Goal: Information Seeking & Learning: Find specific fact

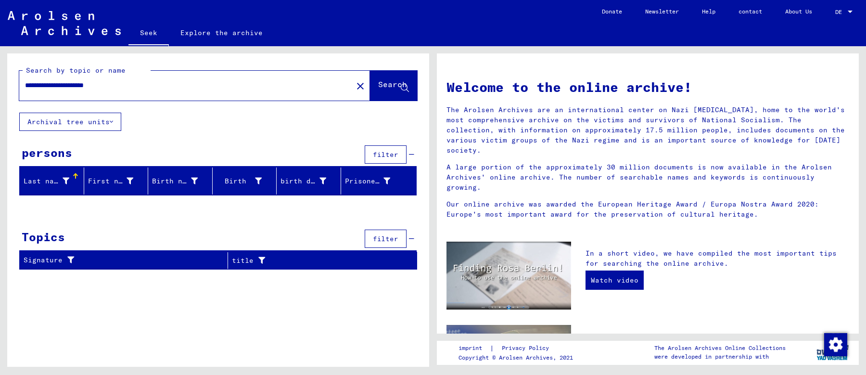
click at [115, 84] on input "**********" at bounding box center [183, 85] width 316 height 10
type input "**********"
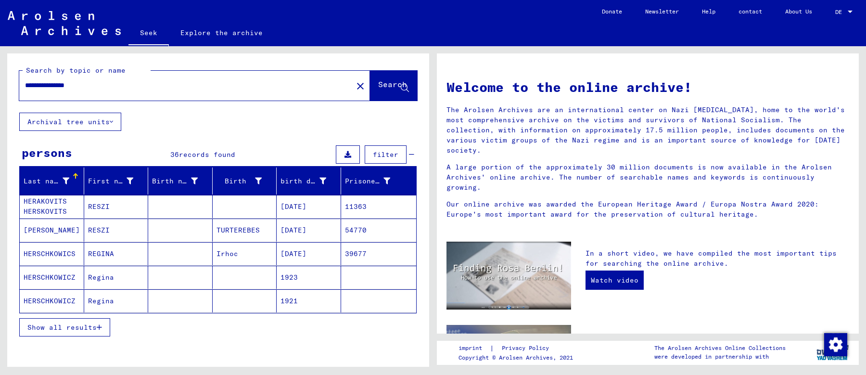
click at [85, 323] on font "Show all results" at bounding box center [61, 327] width 69 height 9
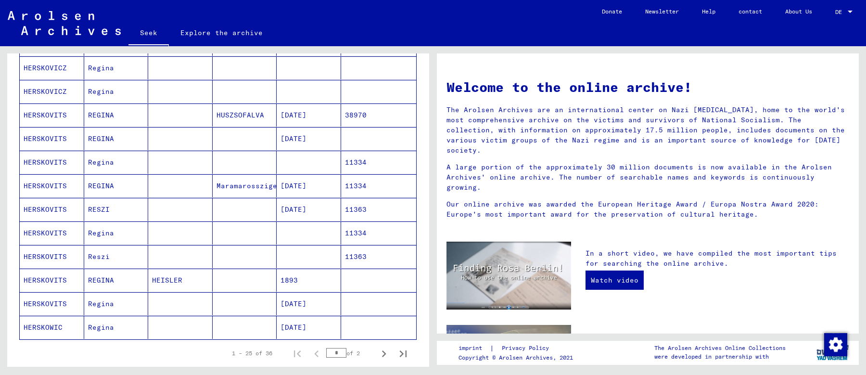
scroll to position [453, 0]
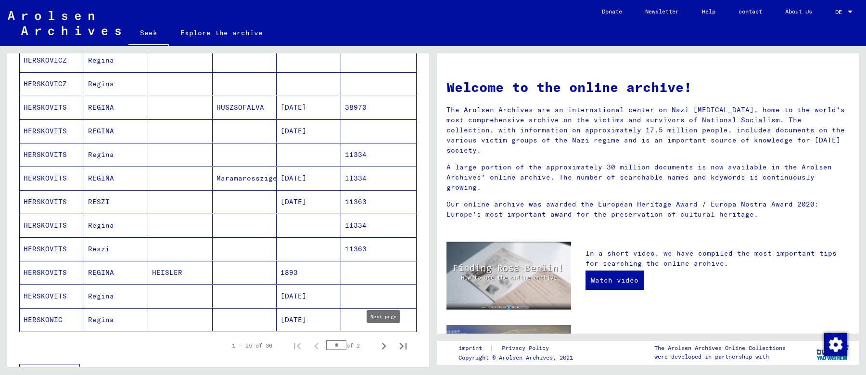
click at [382, 340] on icon "Next page" at bounding box center [383, 345] width 13 height 13
type input "*"
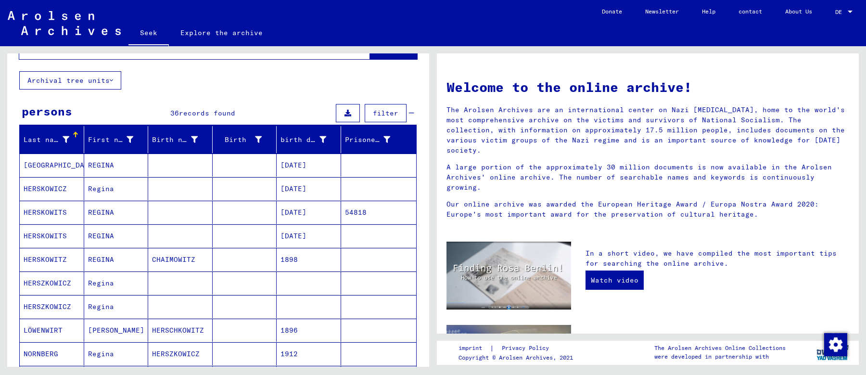
scroll to position [0, 0]
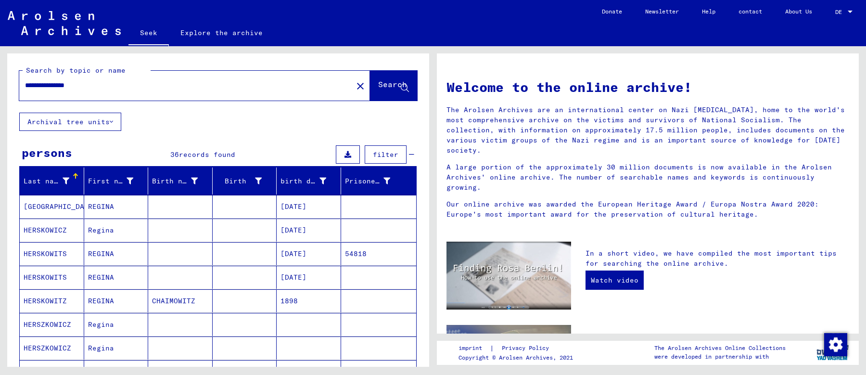
click at [80, 82] on input "**********" at bounding box center [183, 85] width 316 height 10
type input "**********"
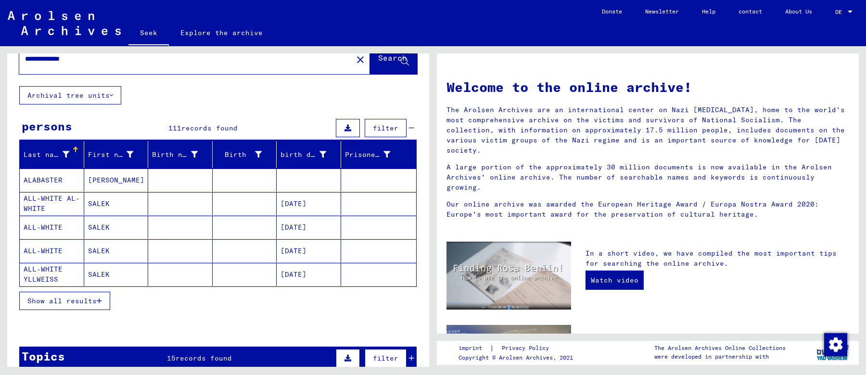
scroll to position [60, 0]
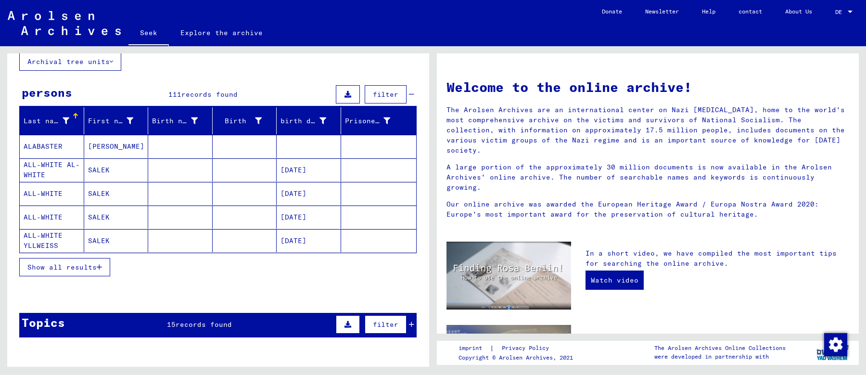
click at [90, 267] on font "Show all results" at bounding box center [61, 267] width 69 height 9
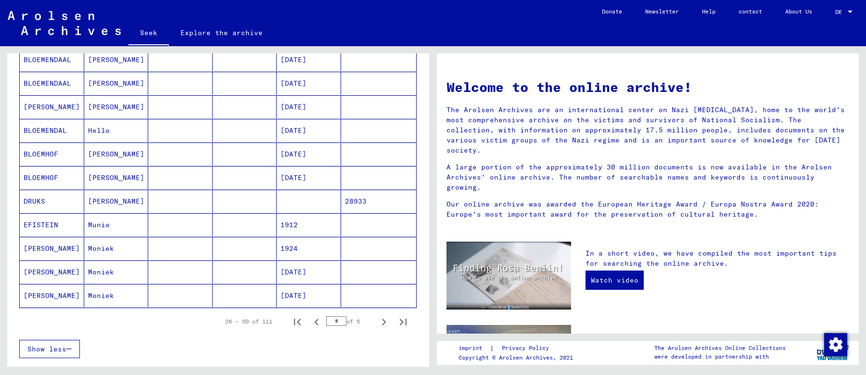
scroll to position [494, 0]
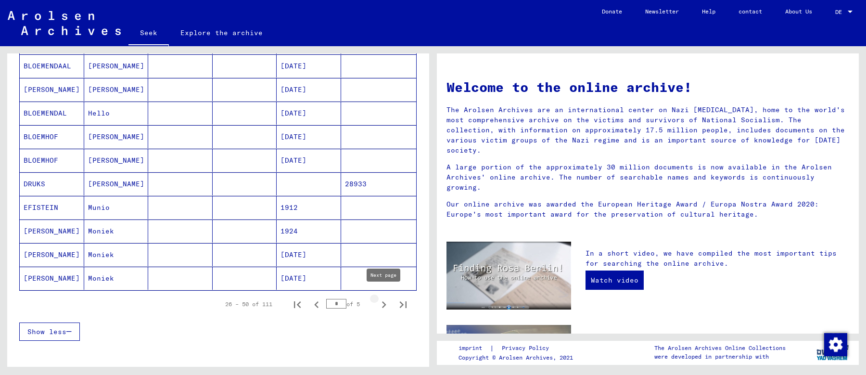
click at [381, 298] on icon "Next page" at bounding box center [383, 304] width 13 height 13
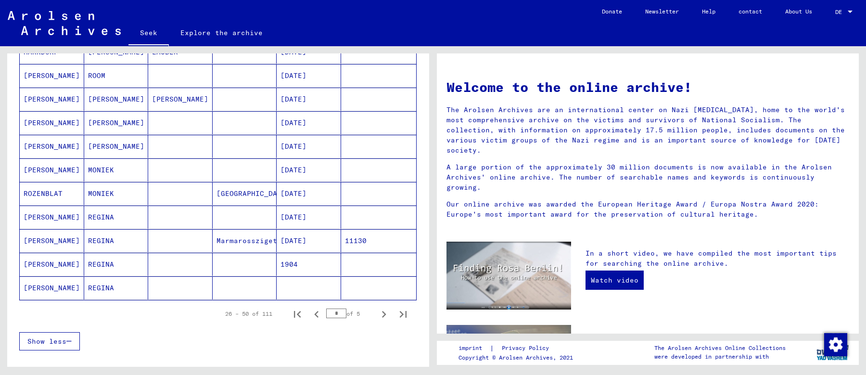
scroll to position [483, 0]
click at [235, 207] on mat-cell at bounding box center [245, 218] width 64 height 23
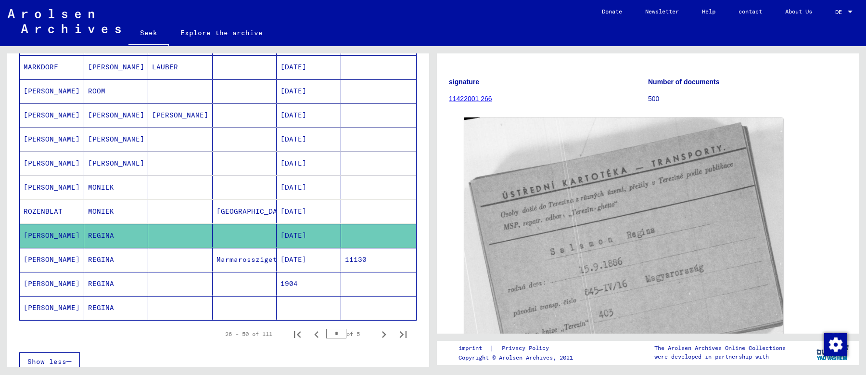
scroll to position [475, 0]
click at [237, 273] on mat-cell at bounding box center [245, 285] width 64 height 24
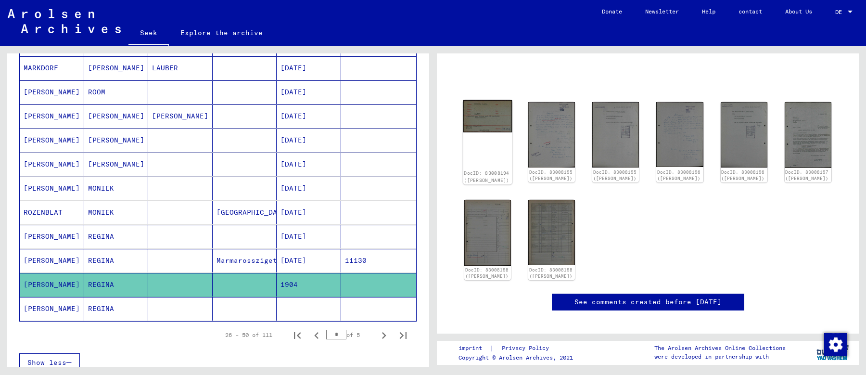
click at [490, 140] on div "DocID: 83008194 ([PERSON_NAME])" at bounding box center [487, 142] width 49 height 84
click at [486, 132] on img at bounding box center [487, 116] width 49 height 32
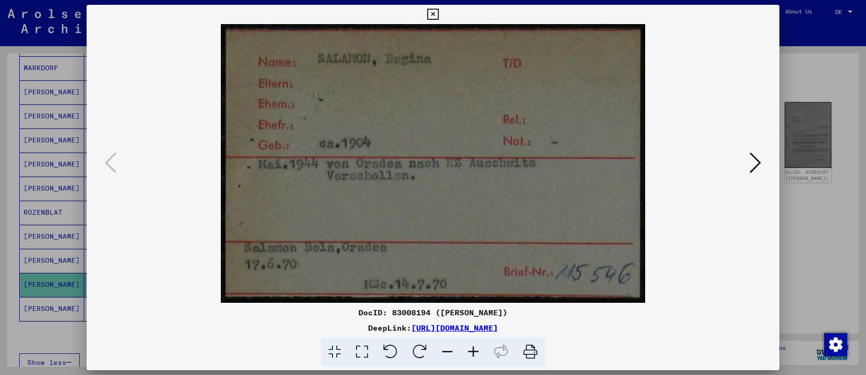
click at [754, 161] on icon at bounding box center [756, 162] width 12 height 23
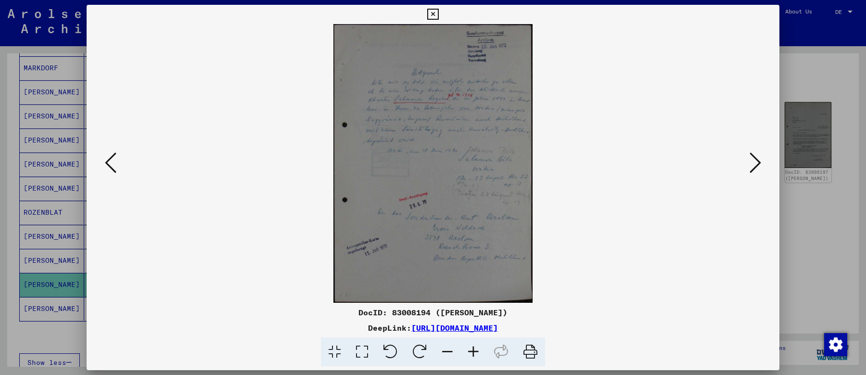
click at [754, 161] on icon at bounding box center [756, 162] width 12 height 23
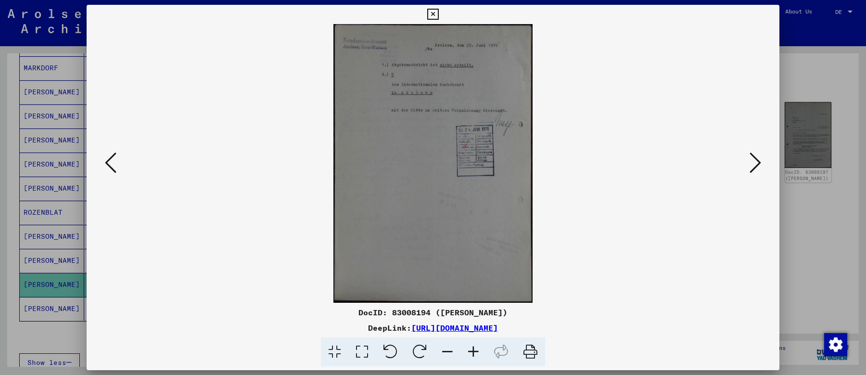
click at [754, 161] on icon at bounding box center [756, 162] width 12 height 23
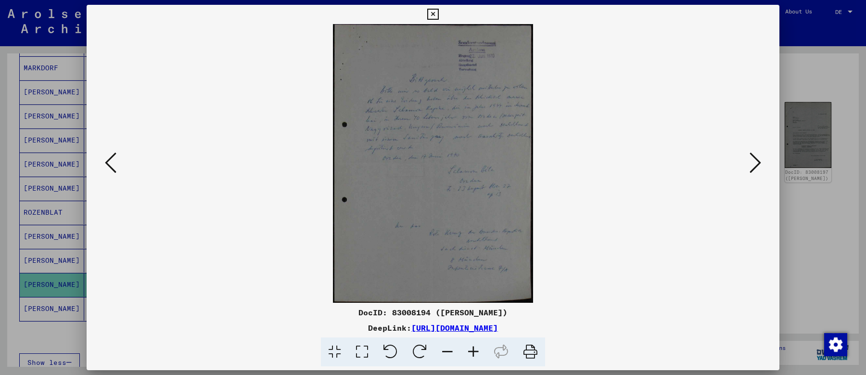
click at [754, 161] on icon at bounding box center [756, 162] width 12 height 23
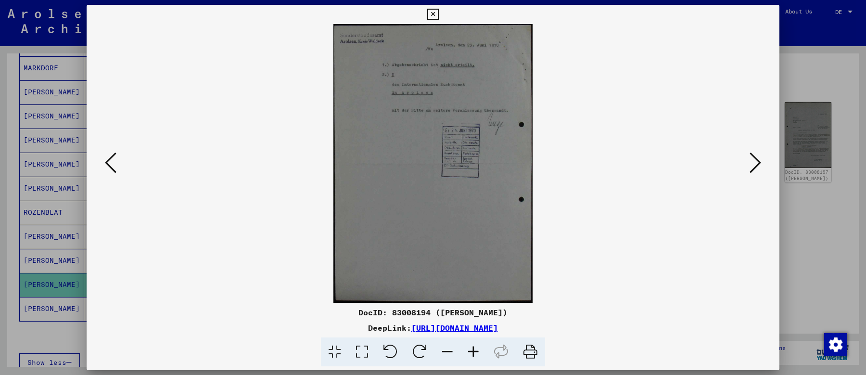
click at [755, 161] on icon at bounding box center [756, 162] width 12 height 23
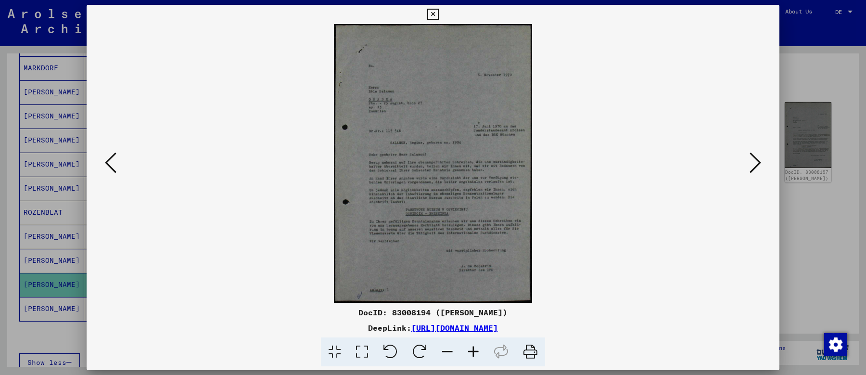
click at [755, 161] on icon at bounding box center [756, 162] width 12 height 23
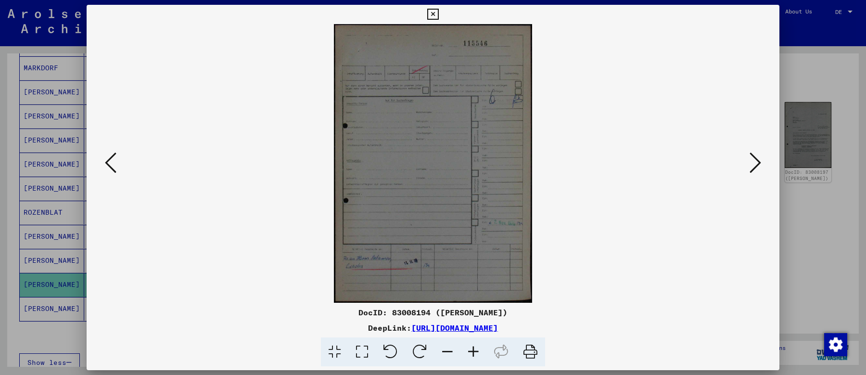
click at [755, 161] on icon at bounding box center [756, 162] width 12 height 23
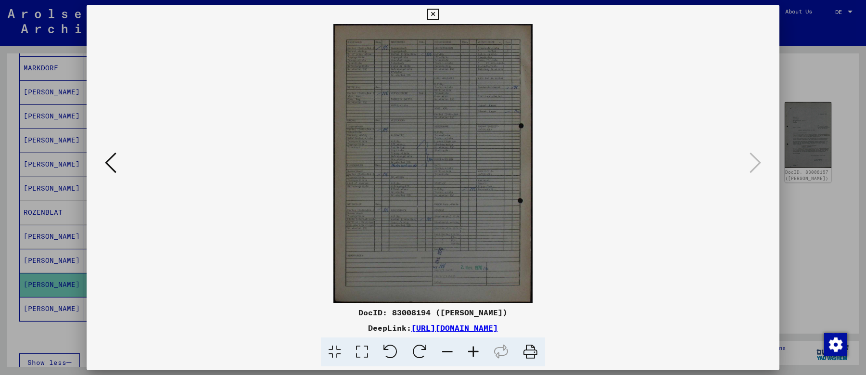
click at [804, 233] on div at bounding box center [433, 187] width 866 height 375
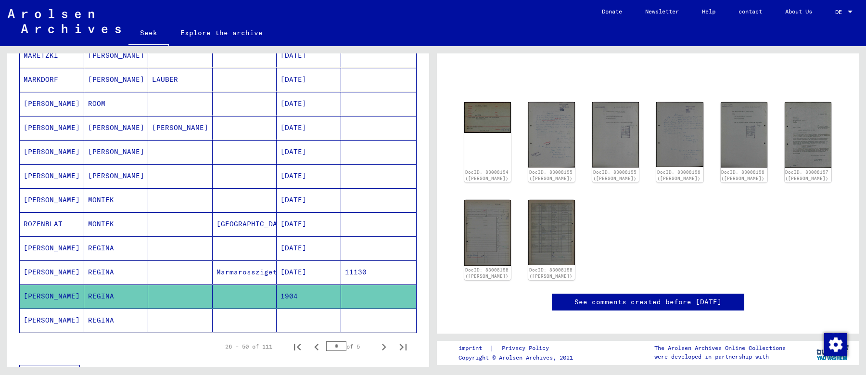
scroll to position [462, 0]
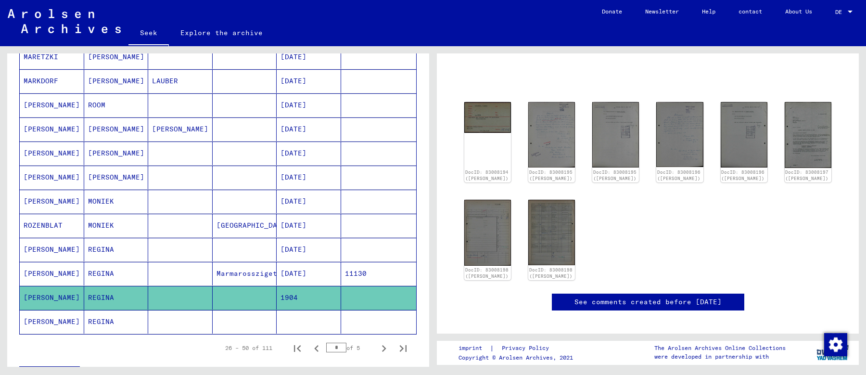
click at [230, 166] on mat-cell at bounding box center [245, 178] width 64 height 24
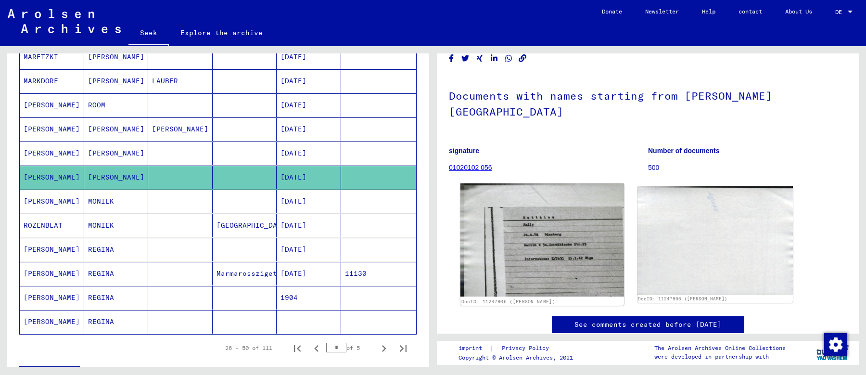
scroll to position [39, 0]
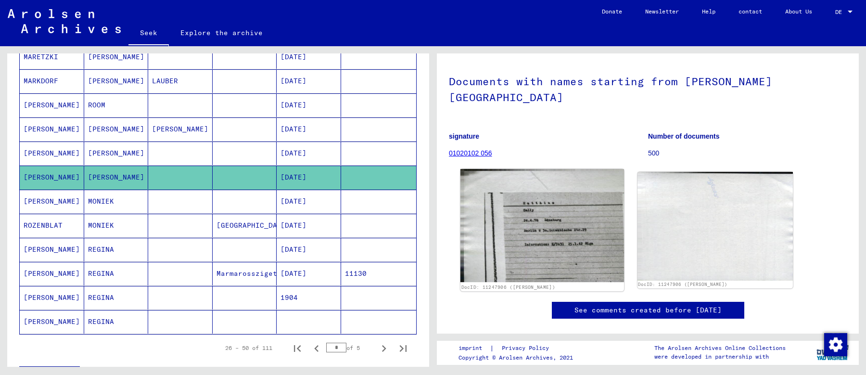
click at [515, 219] on img at bounding box center [543, 225] width 164 height 113
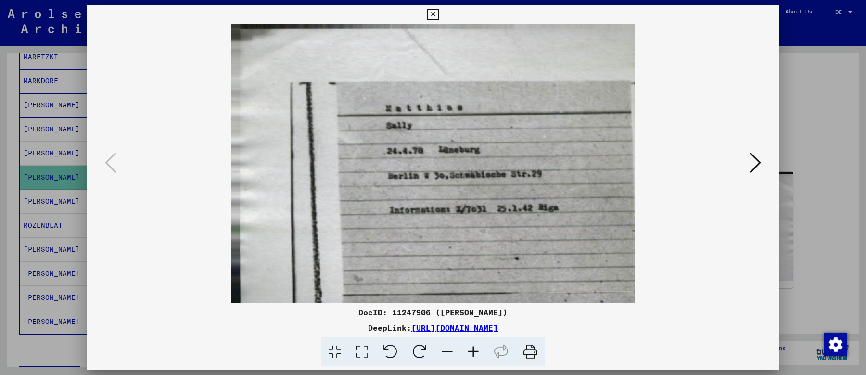
click at [841, 164] on div at bounding box center [433, 187] width 866 height 375
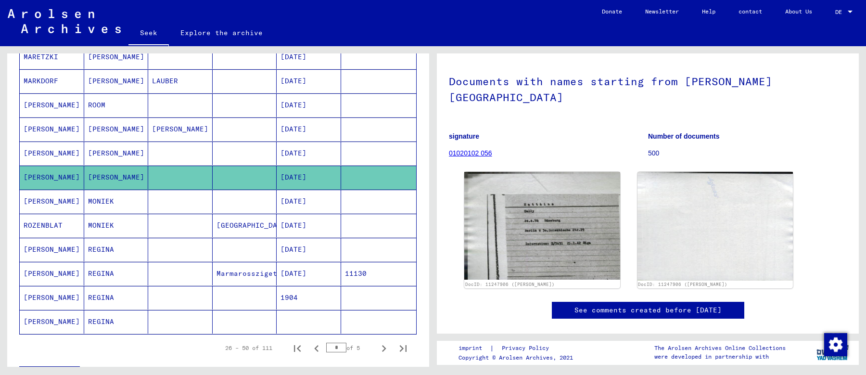
click at [293, 312] on mat-cell at bounding box center [309, 322] width 64 height 24
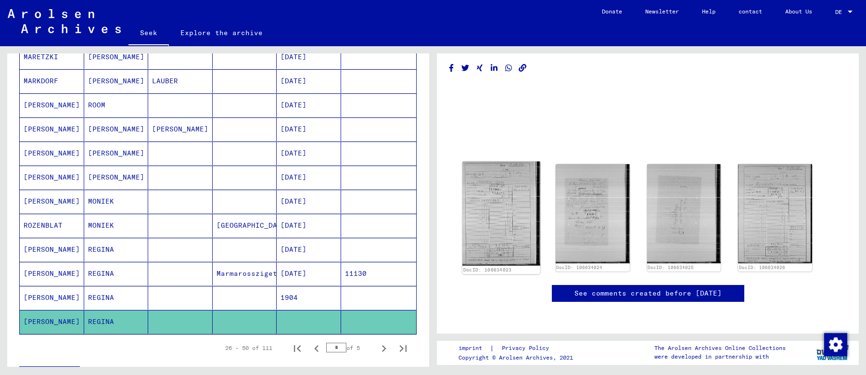
click at [505, 204] on img at bounding box center [500, 214] width 77 height 104
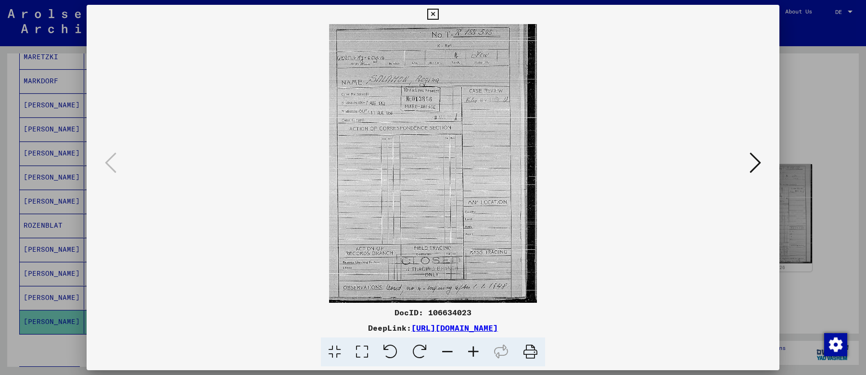
click at [804, 116] on div at bounding box center [433, 187] width 866 height 375
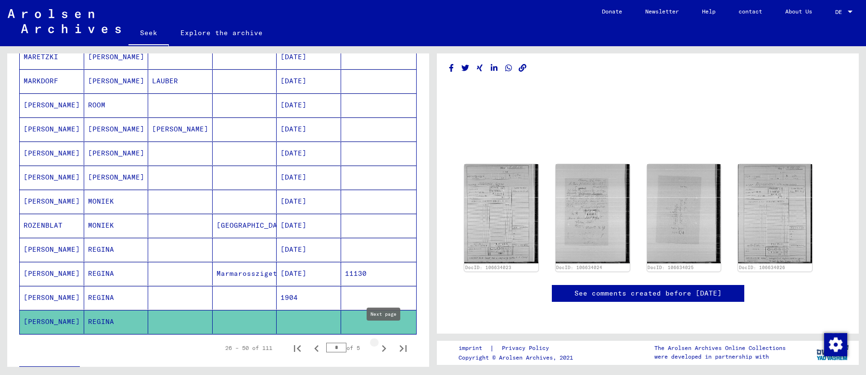
click at [382, 342] on icon "Next page" at bounding box center [383, 348] width 13 height 13
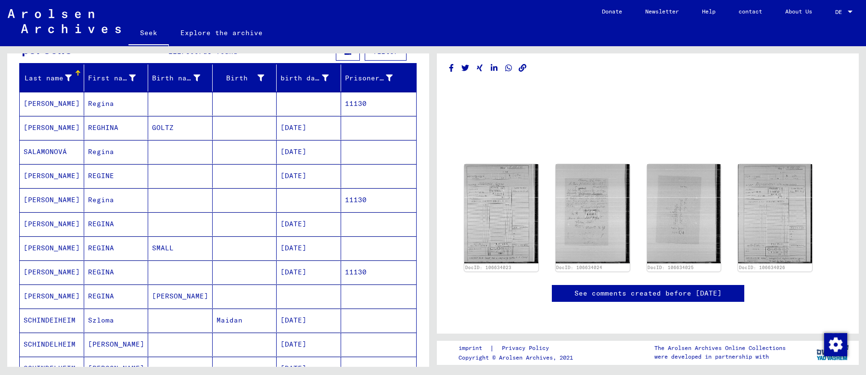
scroll to position [101, 0]
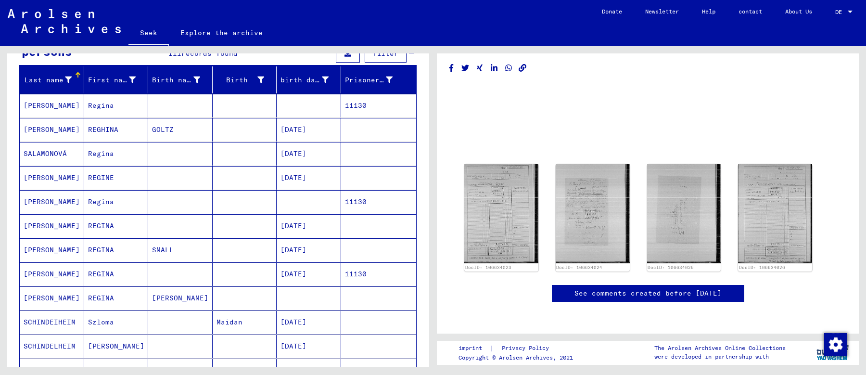
click at [224, 108] on mat-cell at bounding box center [245, 106] width 64 height 24
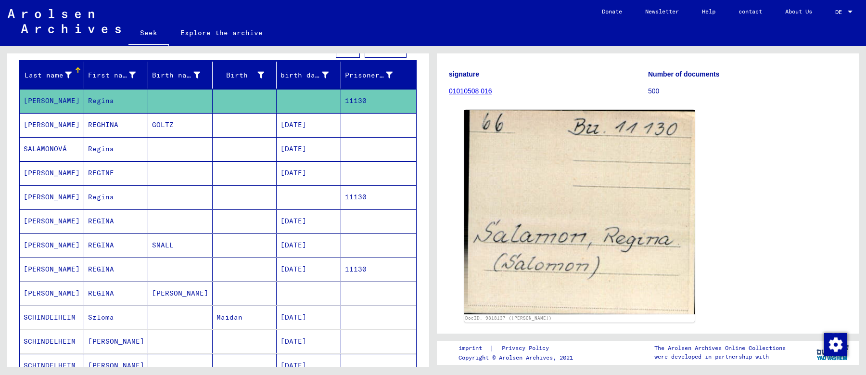
scroll to position [108, 0]
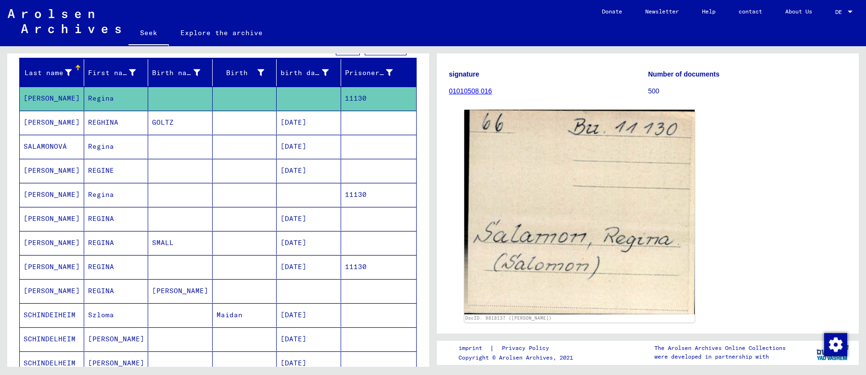
click at [278, 211] on mat-cell "[DATE]" at bounding box center [309, 219] width 64 height 24
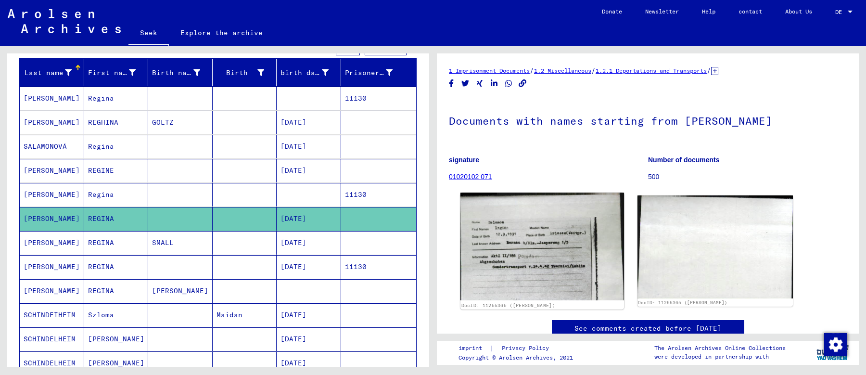
scroll to position [2, 0]
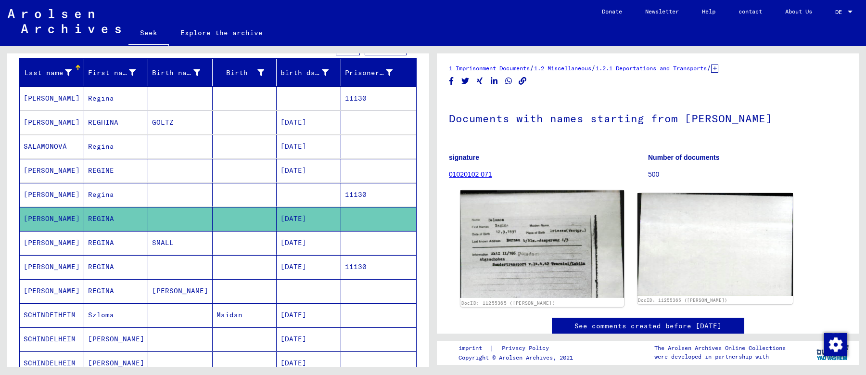
click at [524, 227] on img at bounding box center [543, 243] width 164 height 107
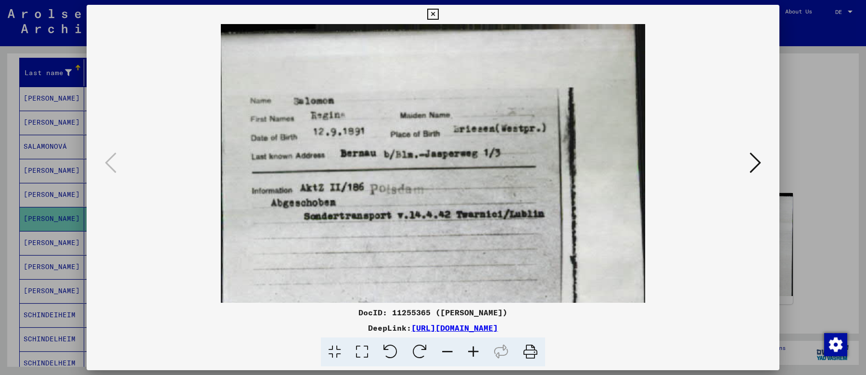
click at [37, 247] on div at bounding box center [433, 187] width 866 height 375
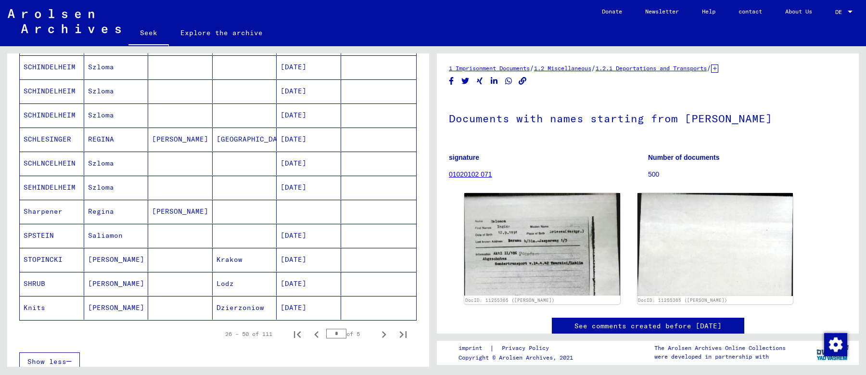
scroll to position [514, 0]
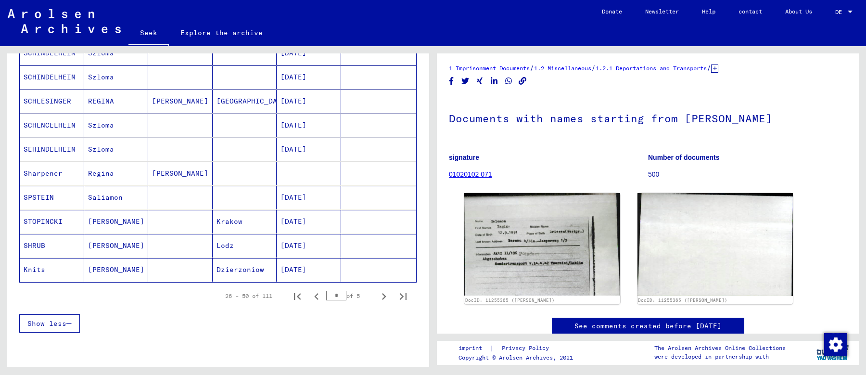
click at [317, 290] on icon "Previous page" at bounding box center [316, 296] width 13 height 13
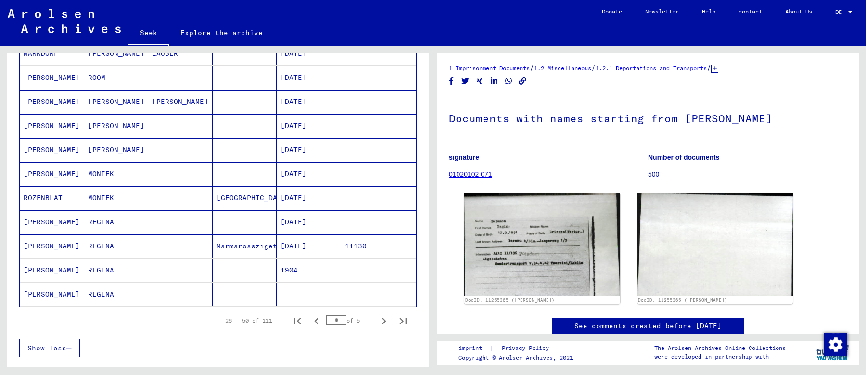
scroll to position [502, 0]
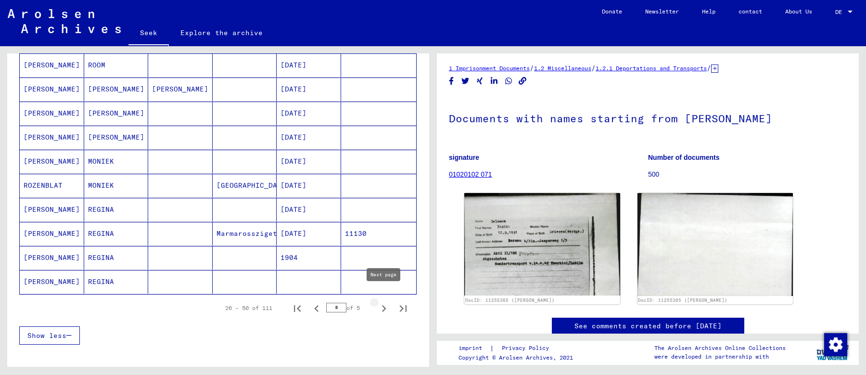
click at [383, 302] on icon "Next page" at bounding box center [383, 308] width 13 height 13
type input "*"
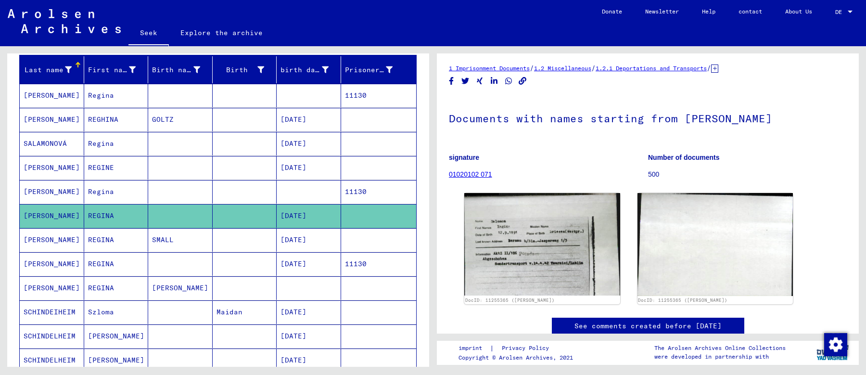
scroll to position [110, 0]
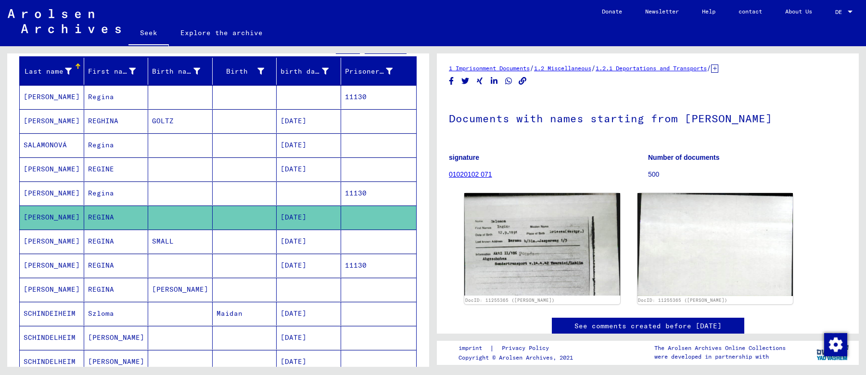
click at [307, 238] on font "[DATE]" at bounding box center [294, 241] width 26 height 9
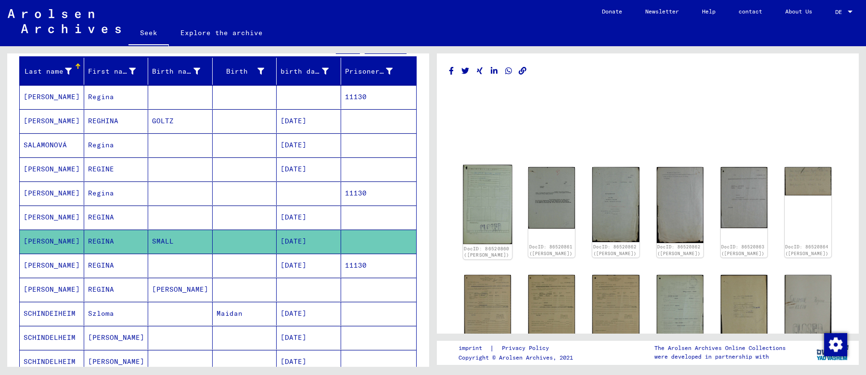
click at [478, 208] on img at bounding box center [487, 204] width 49 height 79
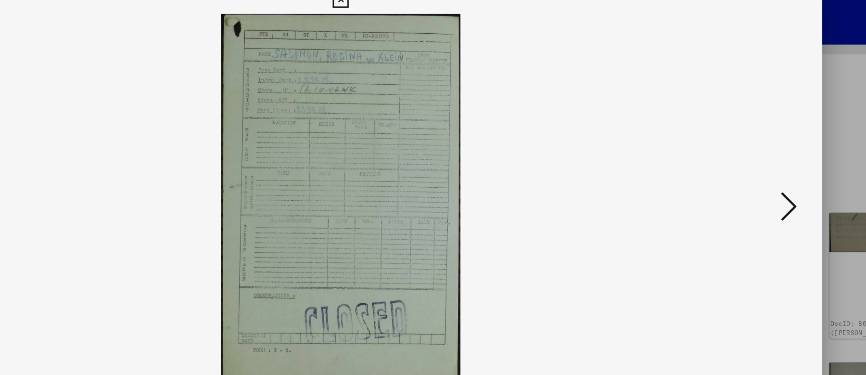
click at [751, 160] on icon at bounding box center [756, 162] width 12 height 23
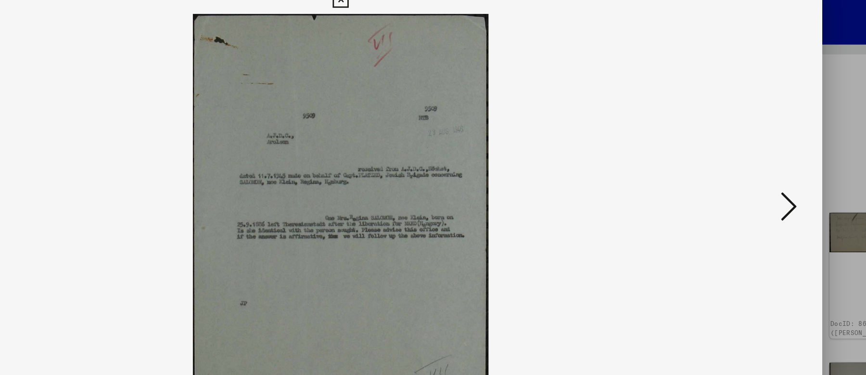
click at [752, 162] on icon at bounding box center [756, 162] width 12 height 23
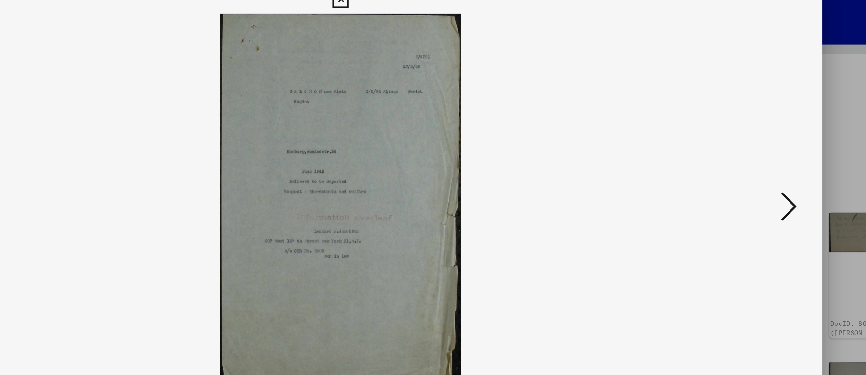
click at [801, 132] on div at bounding box center [433, 187] width 866 height 375
